Goal: Navigation & Orientation: Go to known website

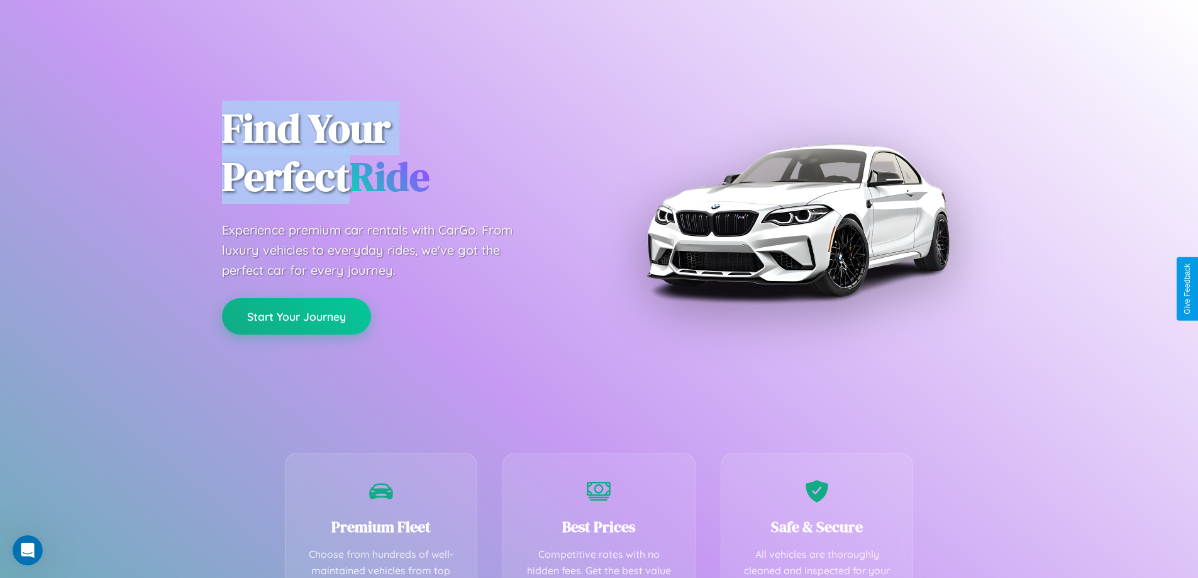
click at [296, 316] on button "Start Your Journey" at bounding box center [296, 316] width 149 height 36
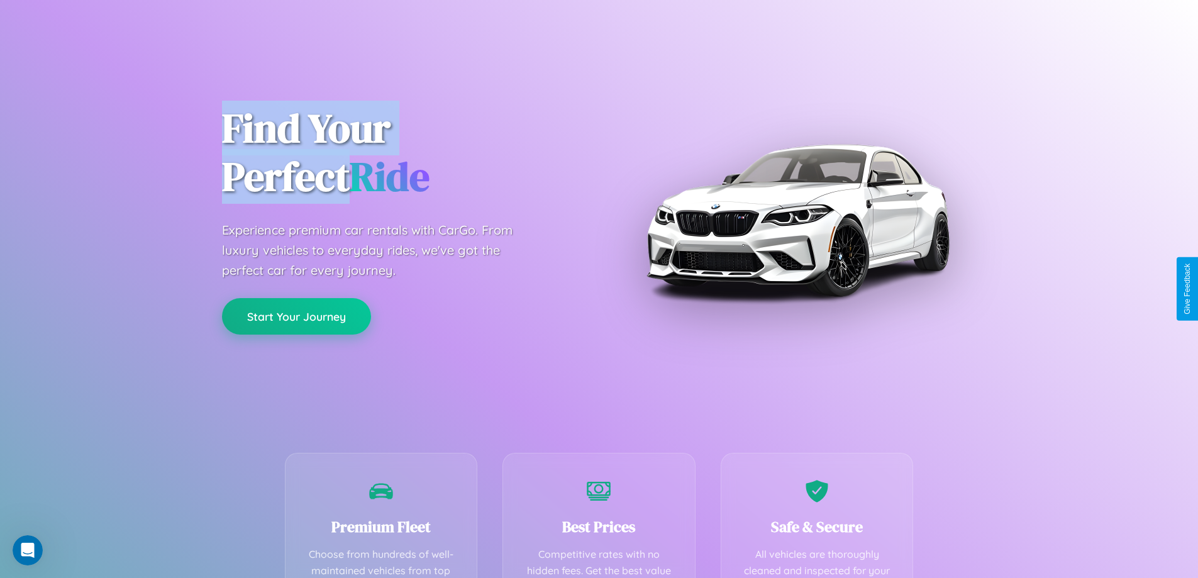
click at [296, 316] on button "Start Your Journey" at bounding box center [296, 316] width 149 height 36
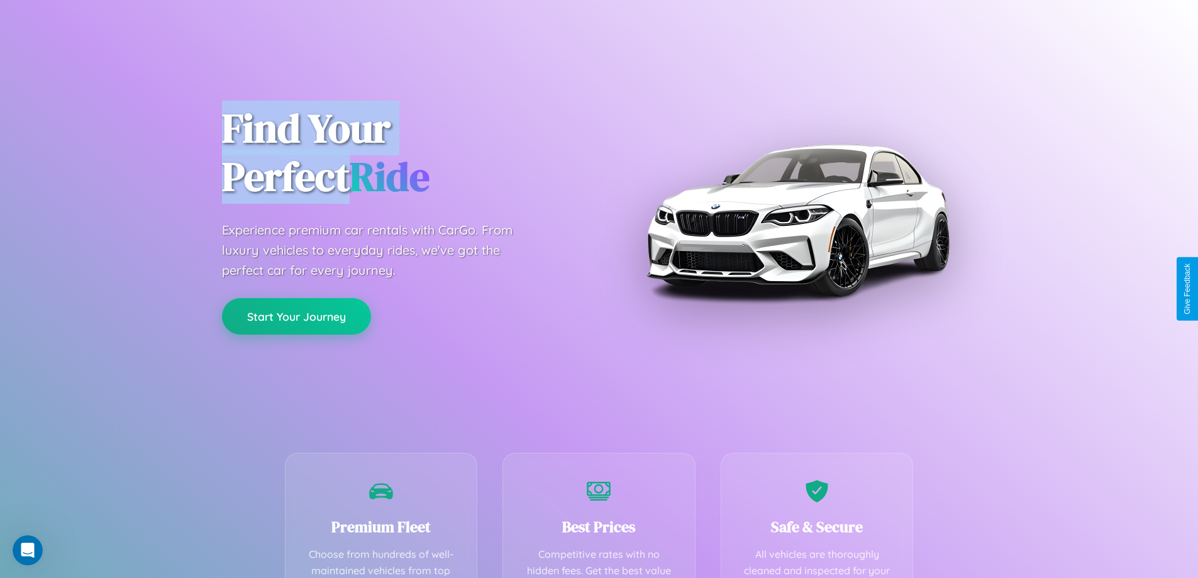
click at [296, 316] on button "Start Your Journey" at bounding box center [296, 316] width 149 height 36
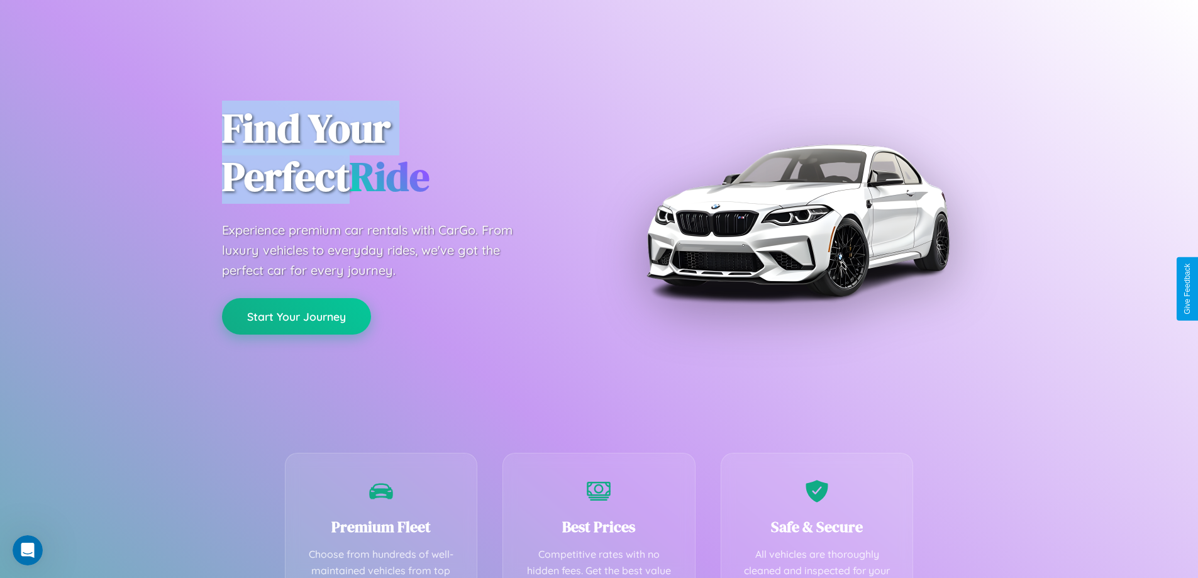
click at [296, 316] on button "Start Your Journey" at bounding box center [296, 316] width 149 height 36
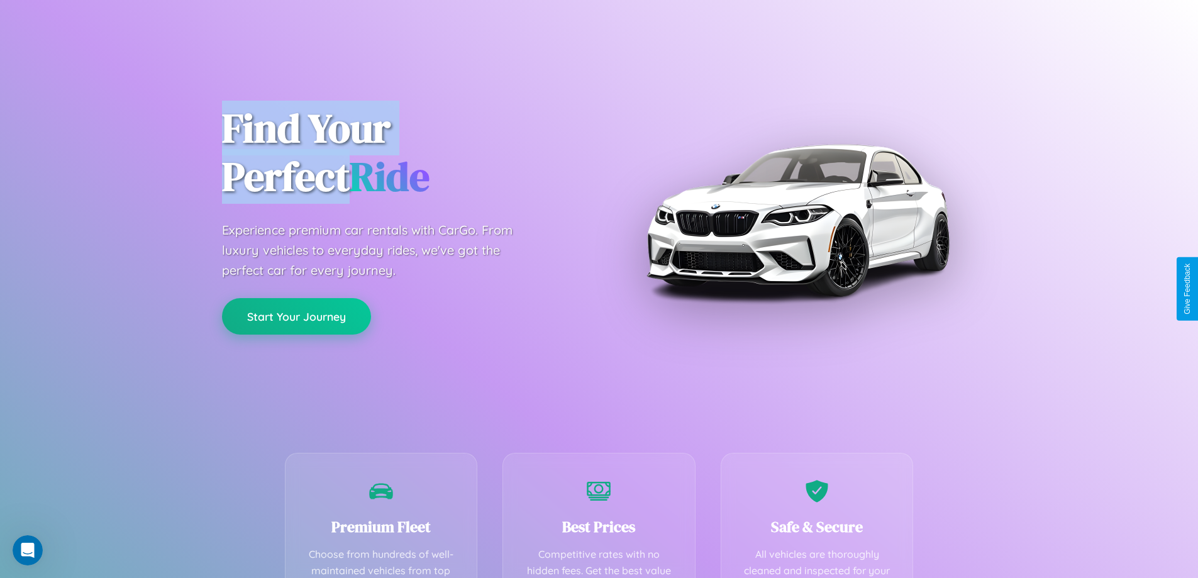
click at [296, 316] on button "Start Your Journey" at bounding box center [296, 316] width 149 height 36
